Goal: Information Seeking & Learning: Learn about a topic

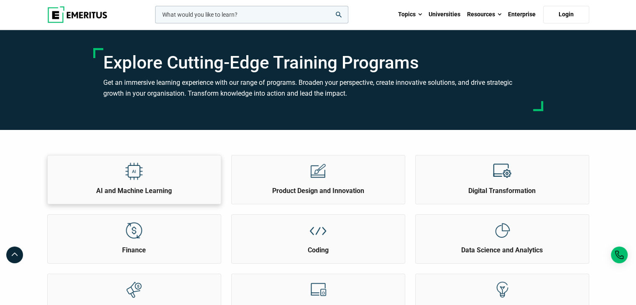
click at [138, 191] on h2 "AI and Machine Learning" at bounding box center [134, 190] width 169 height 9
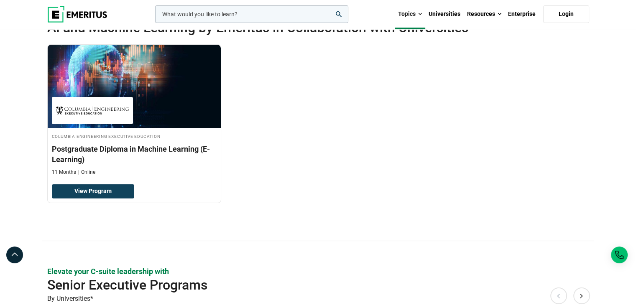
scroll to position [167, 0]
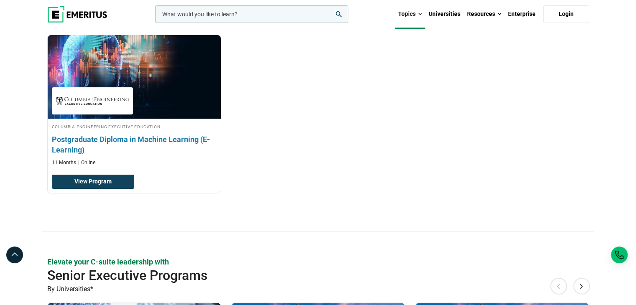
click at [130, 143] on h3 "Postgraduate Diploma in Machine Learning (E-Learning)" at bounding box center [134, 144] width 165 height 21
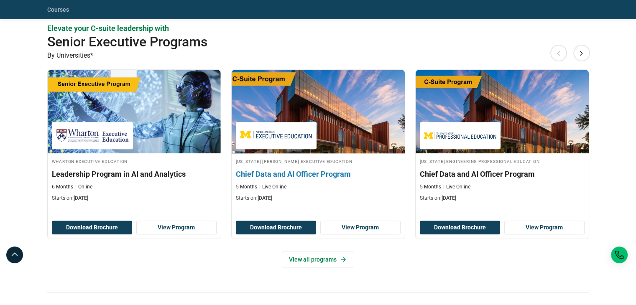
scroll to position [376, 0]
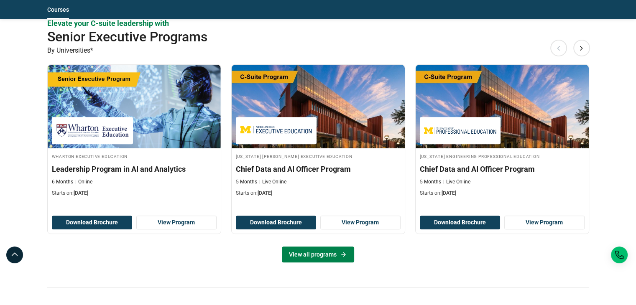
click at [305, 251] on link "View all programs" at bounding box center [318, 255] width 72 height 16
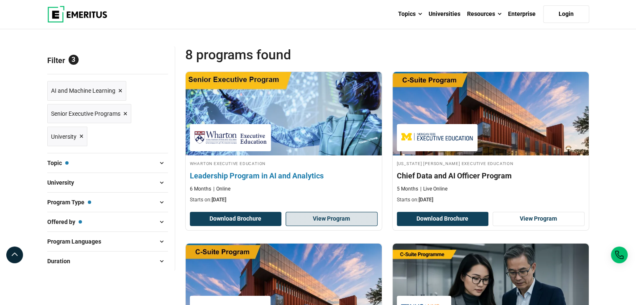
scroll to position [84, 0]
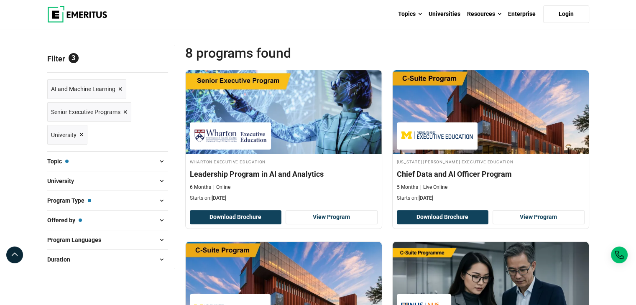
click at [97, 199] on button "Program Type — Senior Executive Programs" at bounding box center [107, 200] width 121 height 13
